Goal: Information Seeking & Learning: Learn about a topic

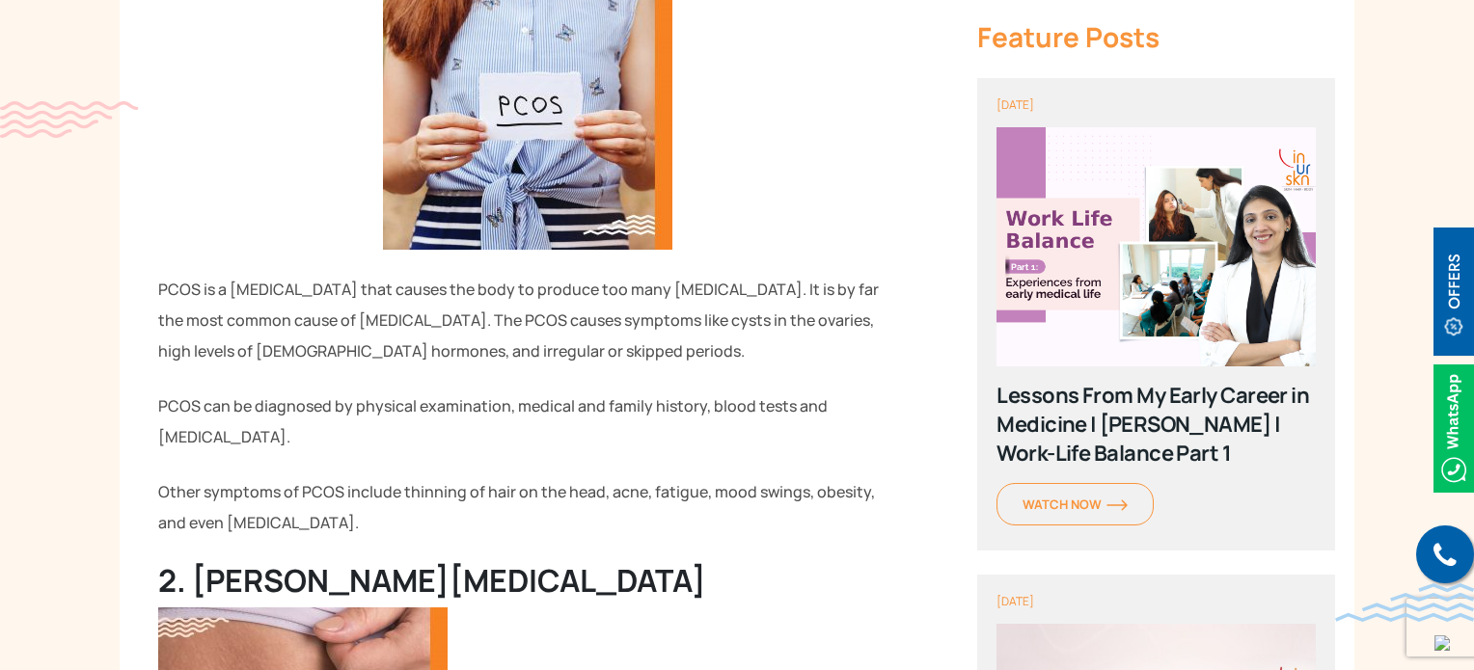
scroll to position [1770, 0]
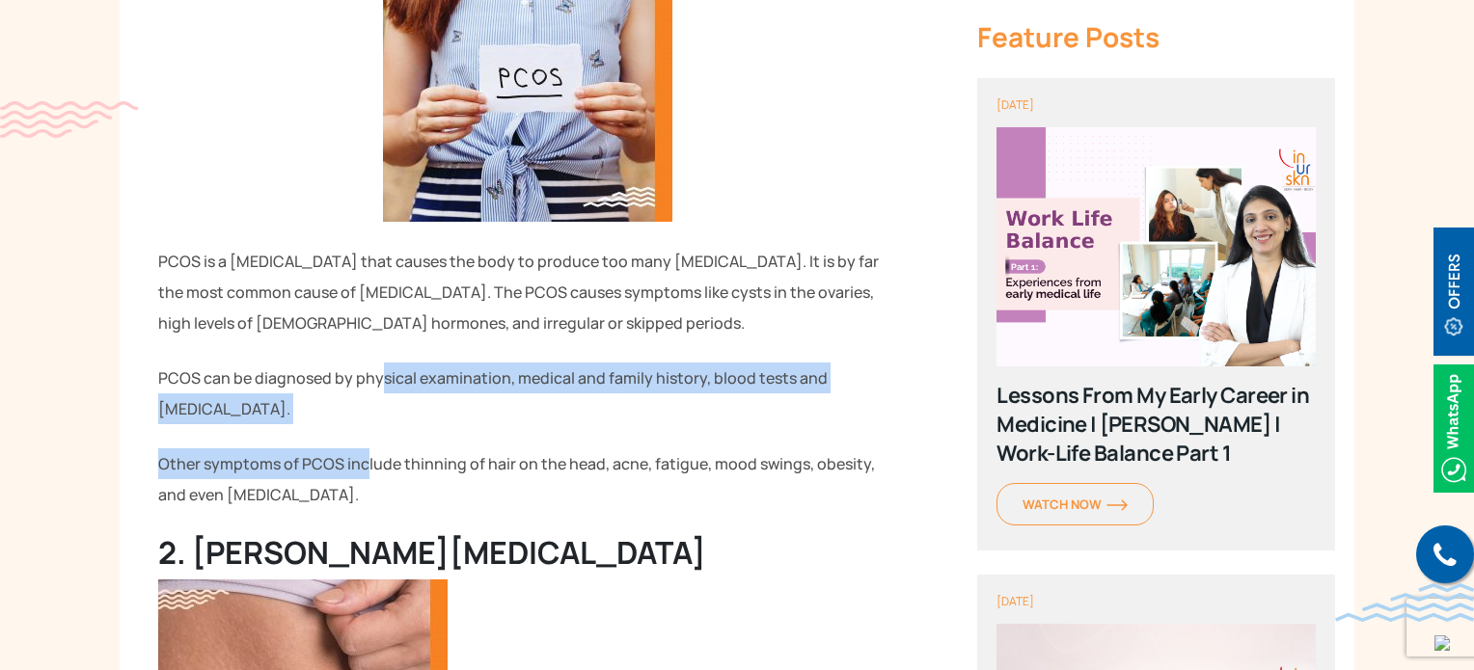
drag, startPoint x: 382, startPoint y: 357, endPoint x: 366, endPoint y: 437, distance: 81.7
click at [366, 449] on p "Other symptoms of PCOS include thinning of hair on the head, acne, fatigue, moo…" at bounding box center [527, 480] width 738 height 62
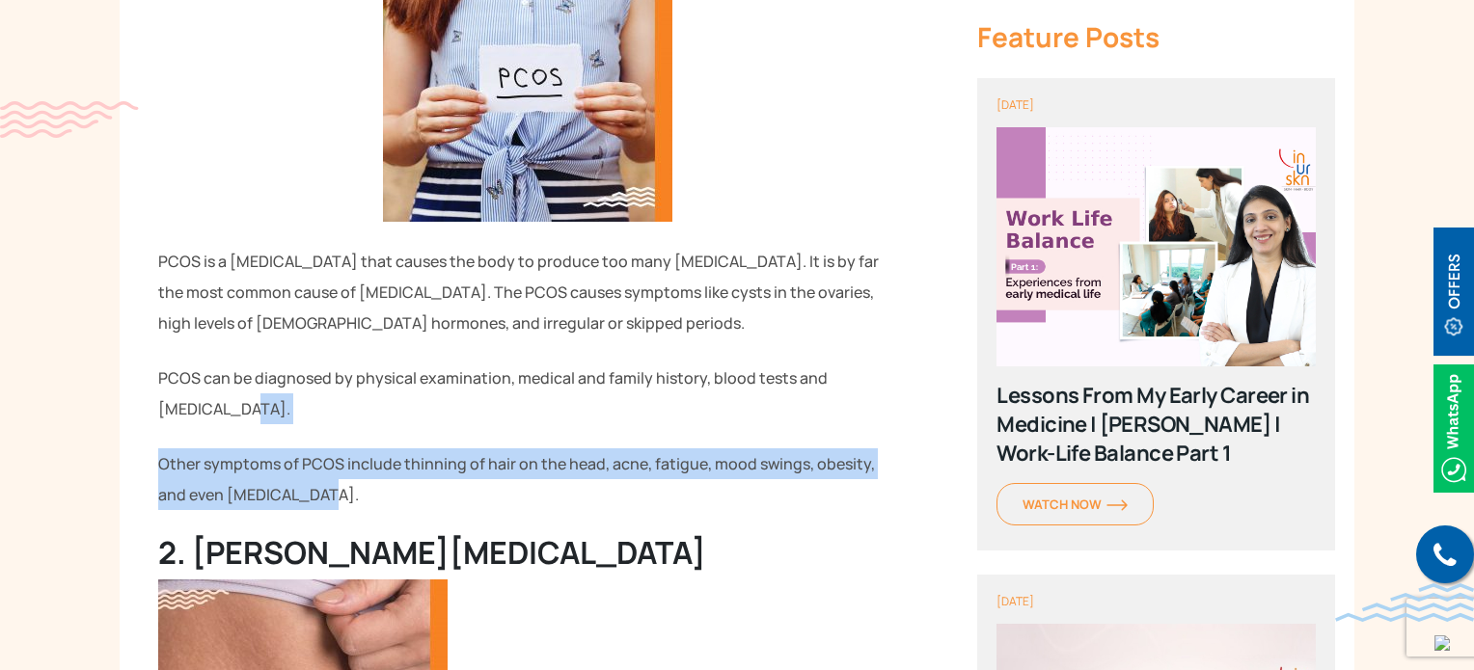
drag, startPoint x: 309, startPoint y: 479, endPoint x: 367, endPoint y: 376, distance: 118.3
click at [367, 376] on p "PCOS can be diagnosed by physical examination, medical and family history, bloo…" at bounding box center [527, 394] width 738 height 62
drag, startPoint x: 367, startPoint y: 376, endPoint x: 334, endPoint y: 460, distance: 90.1
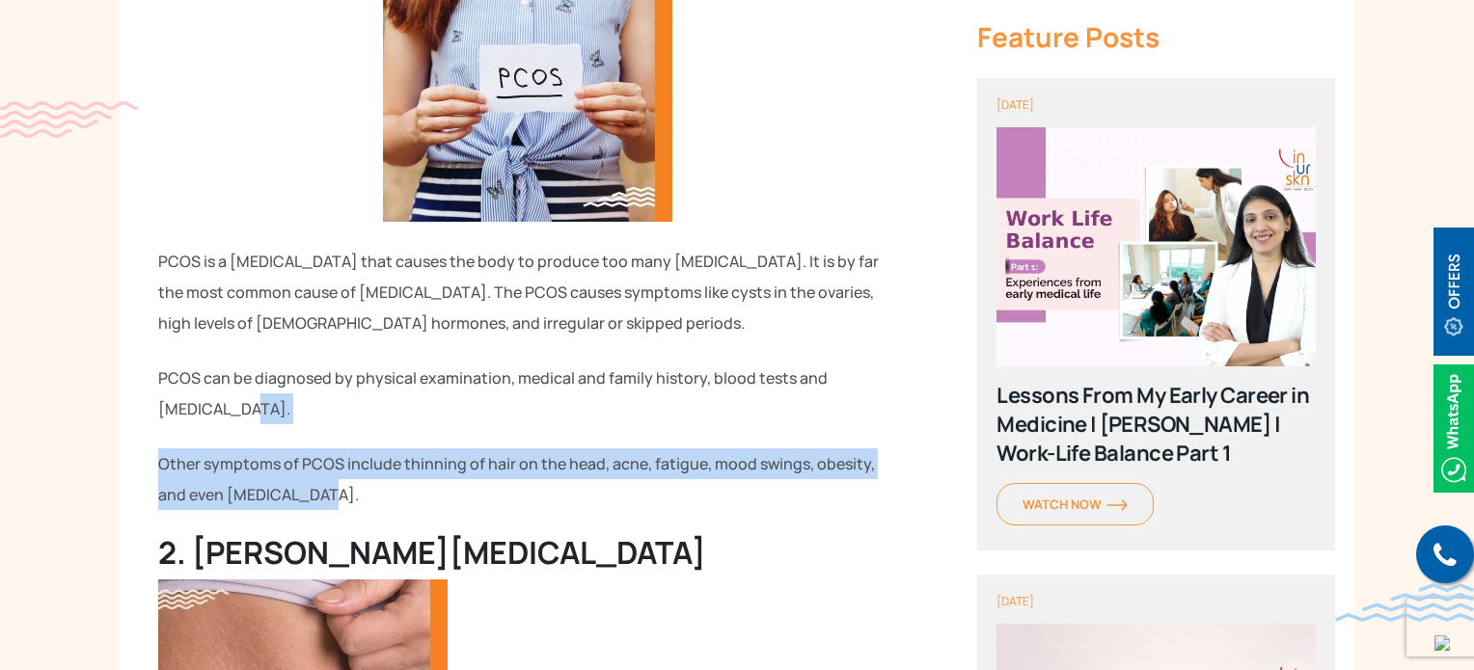
click at [334, 460] on p "Other symptoms of PCOS include thinning of hair on the head, acne, fatigue, moo…" at bounding box center [527, 480] width 738 height 62
drag, startPoint x: 306, startPoint y: 476, endPoint x: 347, endPoint y: 384, distance: 100.6
click at [347, 384] on p "PCOS can be diagnosed by physical examination, medical and family history, bloo…" at bounding box center [527, 394] width 738 height 62
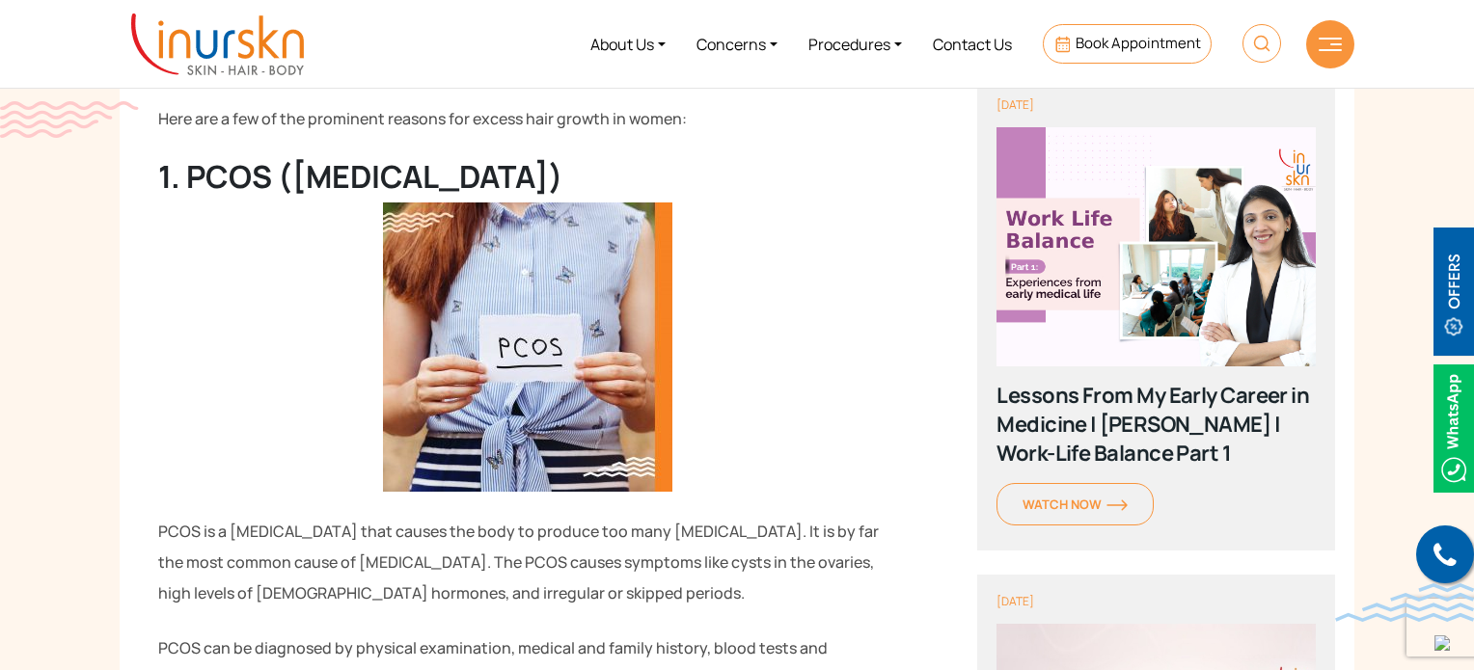
scroll to position [1492, 0]
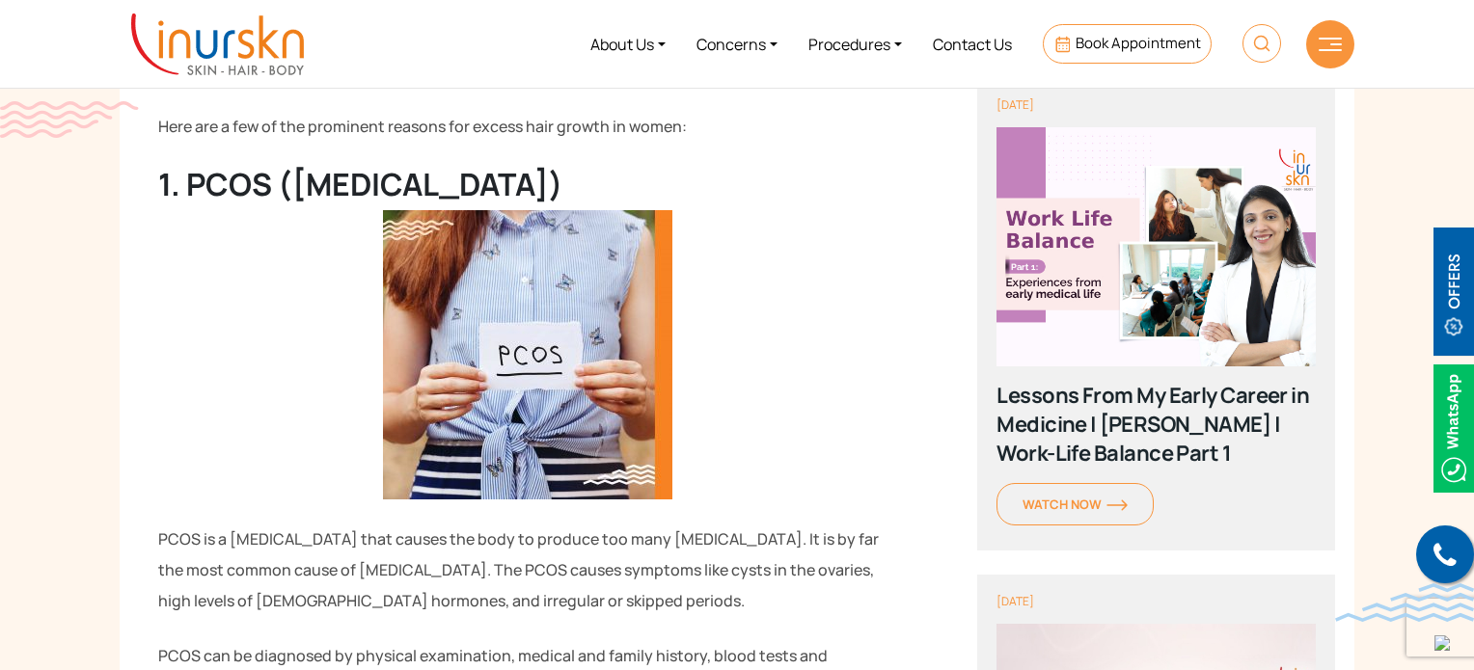
drag, startPoint x: 293, startPoint y: 156, endPoint x: 710, endPoint y: 123, distance: 418.1
drag, startPoint x: 727, startPoint y: 153, endPoint x: 297, endPoint y: 157, distance: 430.2
click at [297, 163] on strong "1. PCOS ([MEDICAL_DATA])" at bounding box center [360, 184] width 405 height 42
copy strong "[MEDICAL_DATA]"
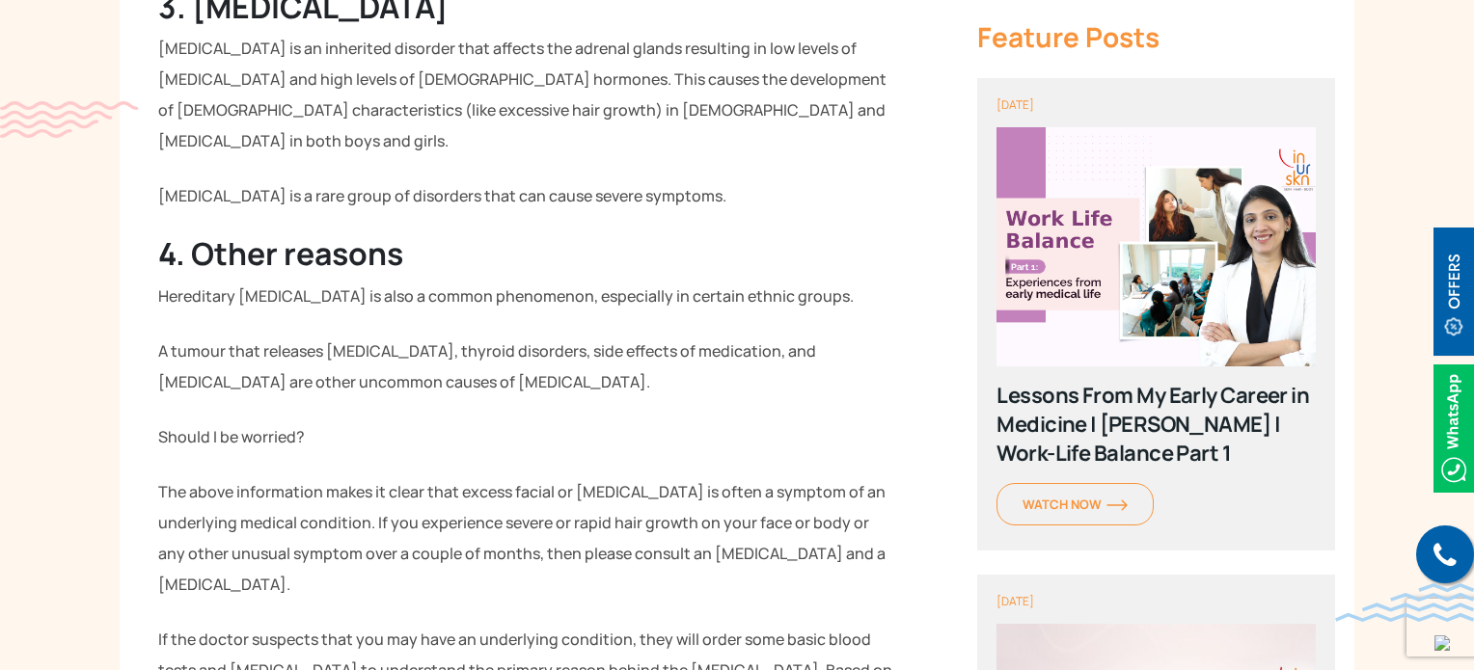
scroll to position [2845, 0]
